Goal: Task Accomplishment & Management: Complete application form

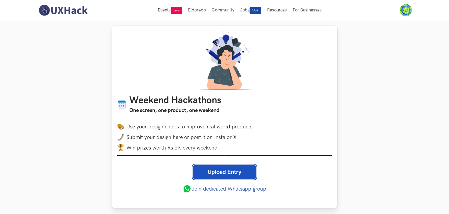
click at [225, 170] on link "Upload Entry" at bounding box center [224, 172] width 63 height 14
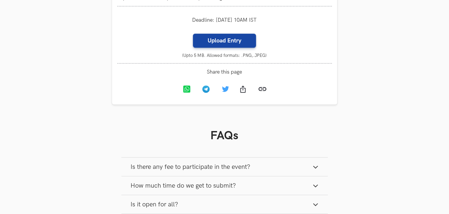
scroll to position [658, 0]
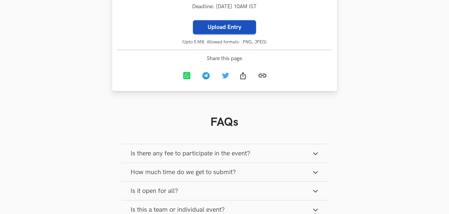
click at [217, 29] on label "Upload Entry" at bounding box center [224, 27] width 63 height 14
click at [193, 20] on input "Upload Entry" at bounding box center [192, 20] width 0 height 0
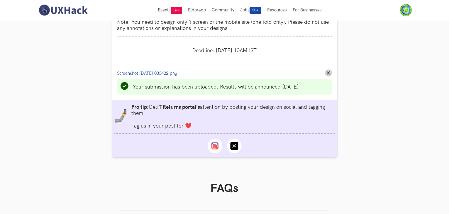
scroll to position [613, 0]
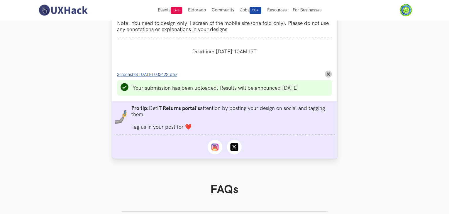
click at [153, 75] on span "Screenshot 2025-08-25 033422.png" at bounding box center [147, 74] width 60 height 5
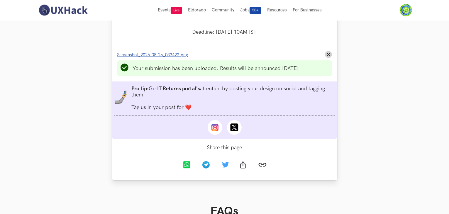
scroll to position [633, 0]
click at [173, 53] on link "Screenshot_2025-08-25_033422.png" at bounding box center [154, 55] width 74 height 6
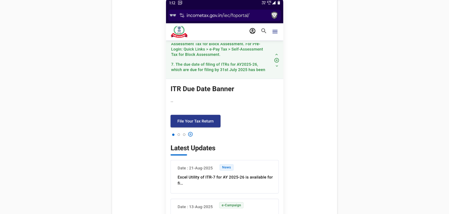
scroll to position [285, 0]
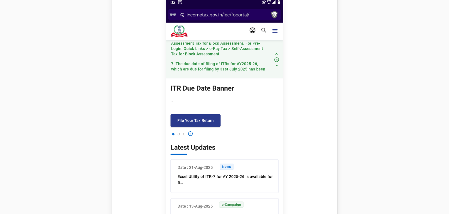
click at [209, 112] on img at bounding box center [224, 126] width 117 height 260
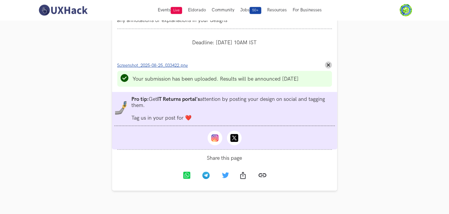
scroll to position [622, 0]
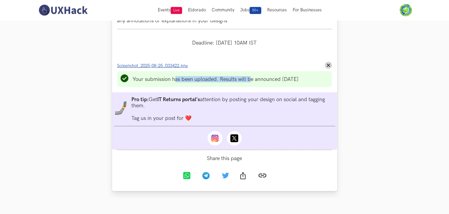
drag, startPoint x: 176, startPoint y: 76, endPoint x: 250, endPoint y: 80, distance: 73.9
click at [250, 80] on ul "Your submission has been uploaded. Results will be announced [DATE]" at bounding box center [224, 79] width 214 height 16
click at [250, 80] on li "Your submission has been uploaded. Results will be announced [DATE]" at bounding box center [216, 79] width 166 height 6
drag, startPoint x: 250, startPoint y: 80, endPoint x: 192, endPoint y: 85, distance: 57.6
click at [192, 85] on ul "Your submission has been uploaded. Results will be announced [DATE]" at bounding box center [224, 79] width 214 height 16
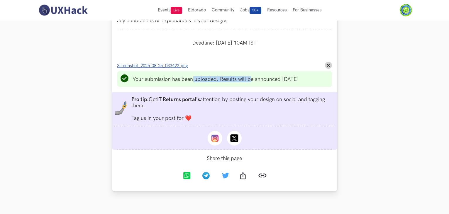
click at [192, 85] on ul "Your submission has been uploaded. Results will be announced [DATE]" at bounding box center [224, 79] width 214 height 16
click at [163, 67] on span "Screenshot_2025-08-25_033422.png" at bounding box center [152, 65] width 71 height 5
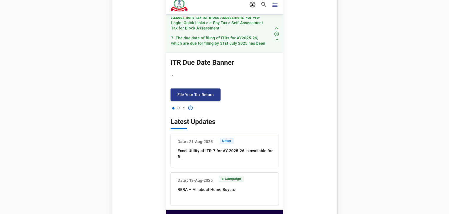
scroll to position [310, 0]
